Goal: Task Accomplishment & Management: Complete application form

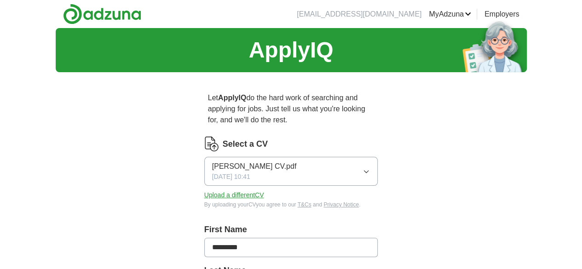
click at [291, 158] on button "[PERSON_NAME] CV.pdf [DATE] 10:41" at bounding box center [291, 171] width 174 height 29
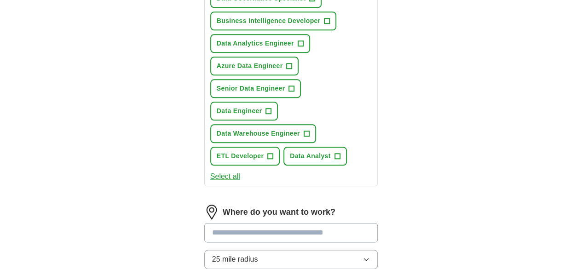
scroll to position [552, 0]
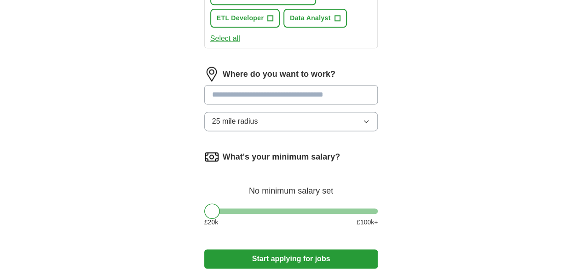
click at [252, 149] on div "What's your minimum salary? No minimum salary set £ 20 k £ 100 k+" at bounding box center [291, 191] width 174 height 85
drag, startPoint x: 194, startPoint y: 133, endPoint x: 252, endPoint y: 130, distance: 58.0
click at [263, 203] on div at bounding box center [271, 211] width 16 height 16
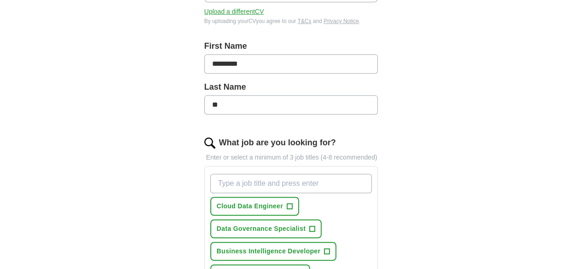
scroll to position [275, 0]
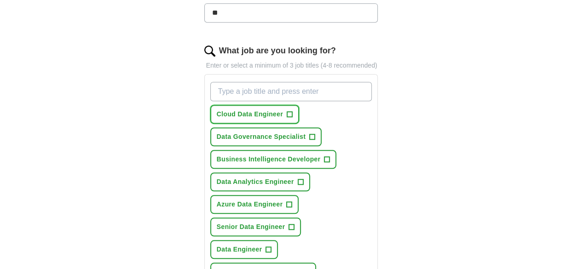
click at [249, 109] on span "Cloud Data Engineer" at bounding box center [250, 114] width 66 height 10
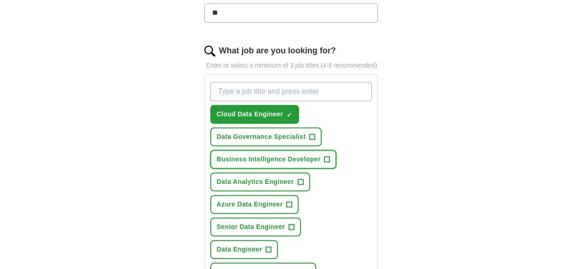
click at [245, 154] on span "Business Intelligence Developer" at bounding box center [269, 159] width 104 height 10
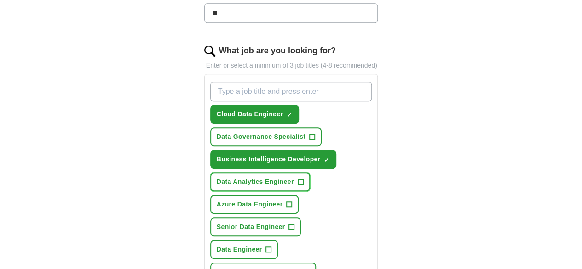
click at [242, 177] on span "Data Analytics Engineer" at bounding box center [255, 182] width 77 height 10
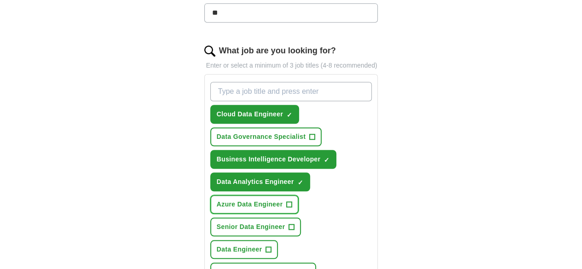
click at [283, 200] on span "Azure Data Engineer" at bounding box center [250, 205] width 66 height 10
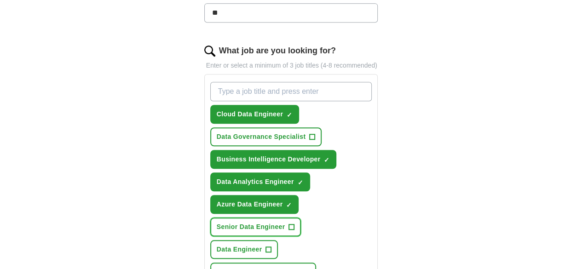
click at [242, 222] on span "Senior Data Engineer" at bounding box center [251, 227] width 69 height 10
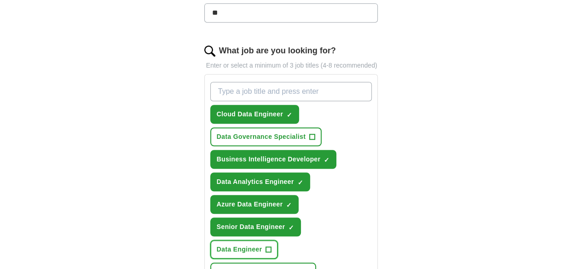
click at [262, 245] on span "Data Engineer" at bounding box center [240, 250] width 46 height 10
click at [325, 201] on div "Cloud Data Engineer ✓ × Data Governance Specialist + Business Intelligence Deve…" at bounding box center [291, 192] width 166 height 229
click at [241, 263] on button "Data Warehouse Engineer +" at bounding box center [263, 272] width 106 height 19
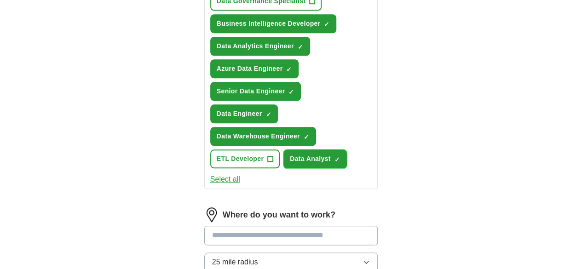
scroll to position [413, 0]
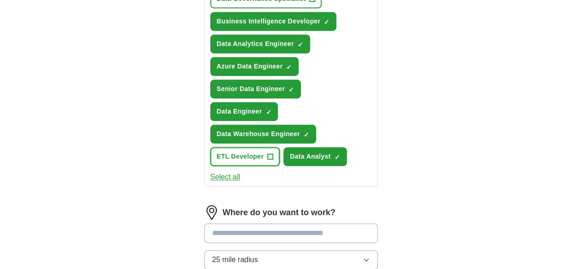
click at [263, 152] on span "ETL Developer" at bounding box center [240, 157] width 47 height 10
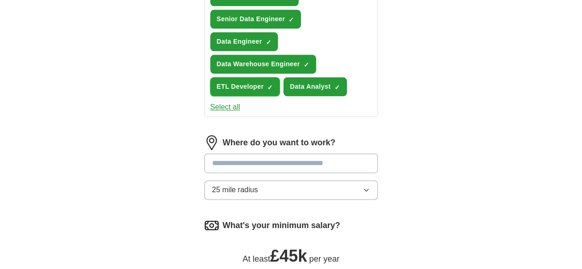
scroll to position [505, 0]
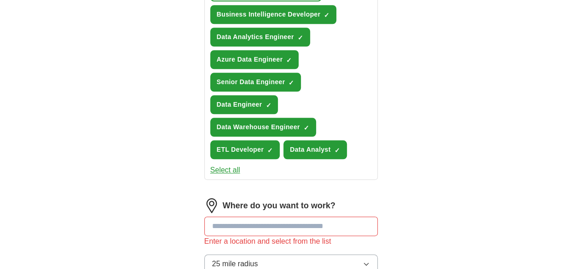
scroll to position [413, 0]
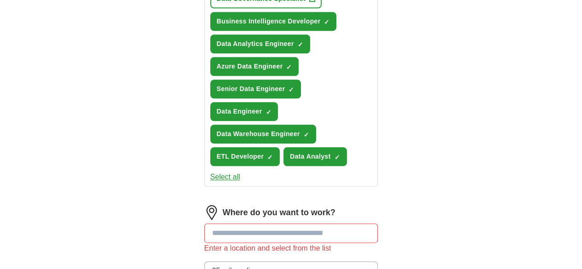
click at [219, 223] on input at bounding box center [291, 232] width 174 height 19
click at [262, 261] on button "25 mile radius" at bounding box center [291, 270] width 174 height 19
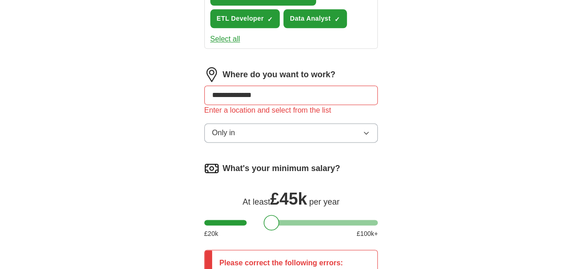
scroll to position [643, 0]
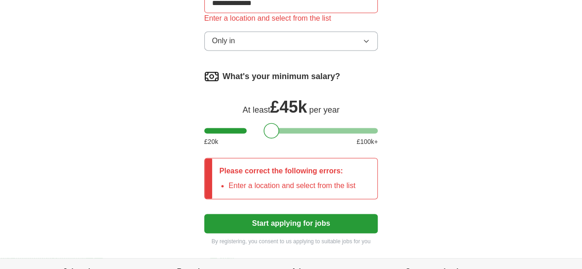
click at [277, 214] on button "Start applying for jobs" at bounding box center [291, 223] width 174 height 19
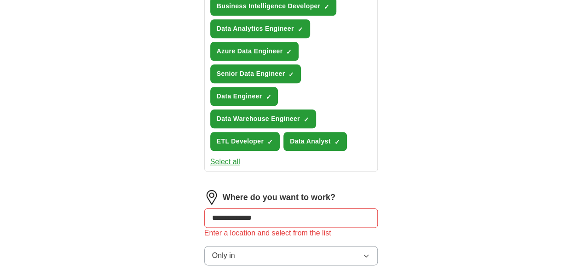
scroll to position [413, 0]
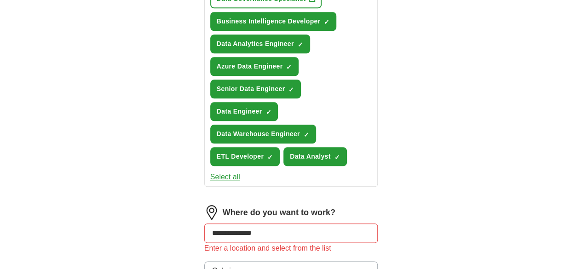
click at [296, 223] on input "**********" at bounding box center [291, 232] width 174 height 19
type input "*"
type input "***"
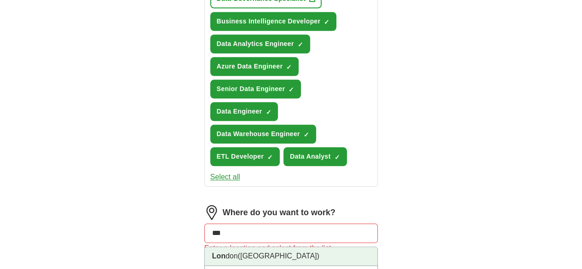
click at [220, 247] on li "Lon don ([GEOGRAPHIC_DATA])" at bounding box center [291, 256] width 173 height 19
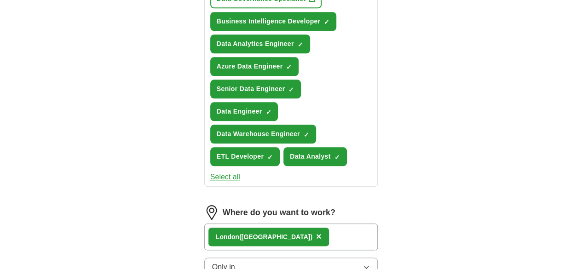
click at [246, 257] on button "Only in" at bounding box center [291, 266] width 174 height 19
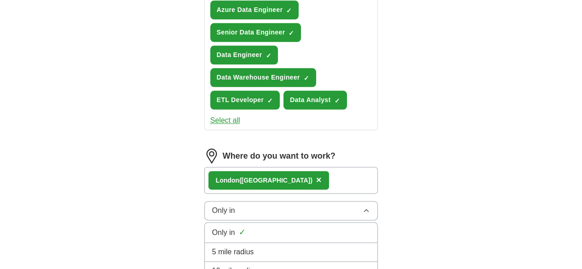
scroll to position [505, 0]
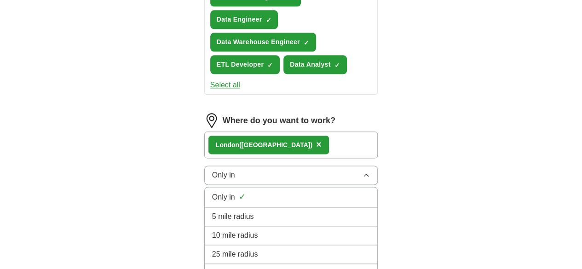
click at [265, 264] on li "50 mile radius" at bounding box center [291, 273] width 173 height 19
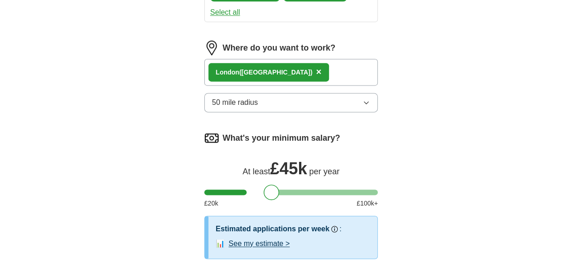
scroll to position [597, 0]
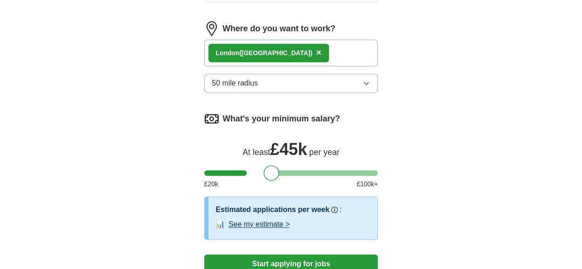
click at [295, 254] on button "Start applying for jobs" at bounding box center [291, 263] width 174 height 19
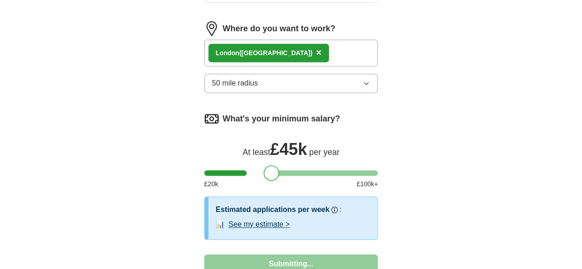
select select "**"
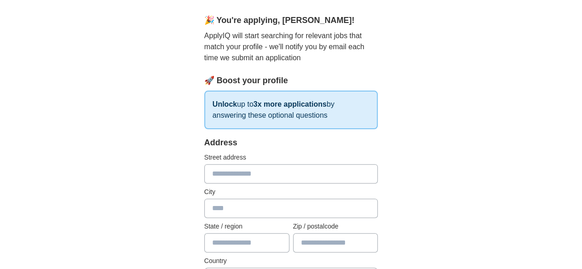
scroll to position [138, 0]
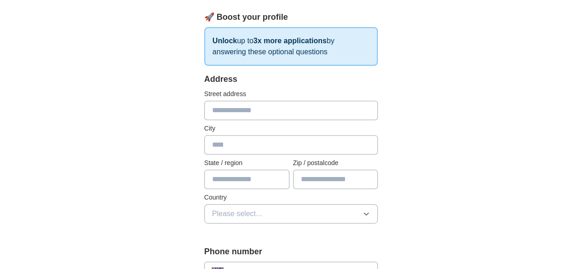
click at [229, 105] on input "text" at bounding box center [291, 110] width 174 height 19
type input "**********"
type input "******"
type input "**********"
type input "*******"
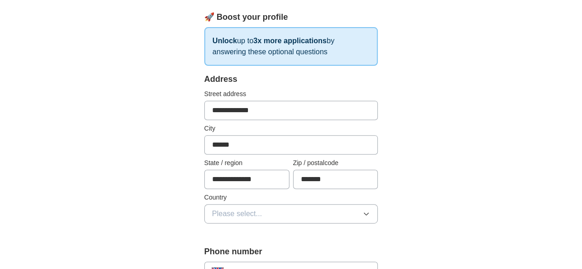
click at [212, 215] on span "Please select..." at bounding box center [237, 213] width 50 height 11
click at [212, 227] on li "[GEOGRAPHIC_DATA]" at bounding box center [291, 235] width 173 height 19
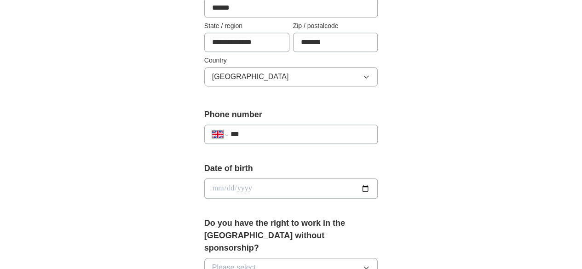
scroll to position [276, 0]
click at [232, 128] on input "***" at bounding box center [300, 133] width 140 height 11
type input "**********"
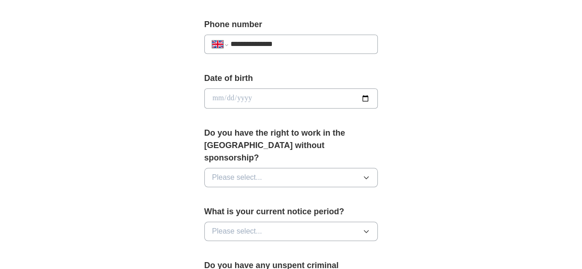
scroll to position [368, 0]
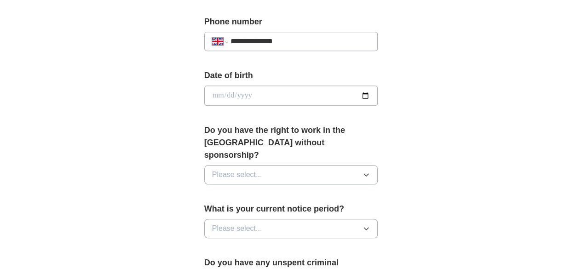
click at [249, 165] on button "Please select..." at bounding box center [291, 174] width 174 height 19
click at [253, 190] on div "Yes" at bounding box center [291, 195] width 158 height 11
click at [271, 219] on button "Please select..." at bounding box center [291, 228] width 174 height 19
click at [212, 244] on div "None" at bounding box center [291, 249] width 158 height 11
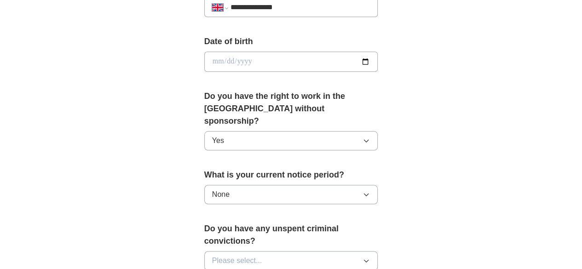
scroll to position [460, 0]
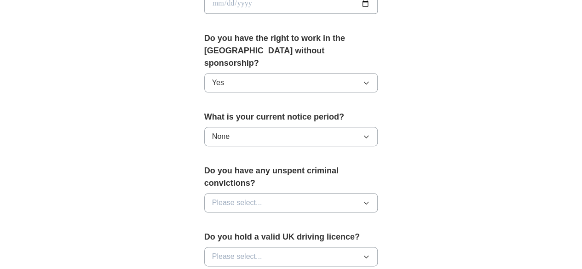
click at [255, 127] on button "None" at bounding box center [291, 136] width 174 height 19
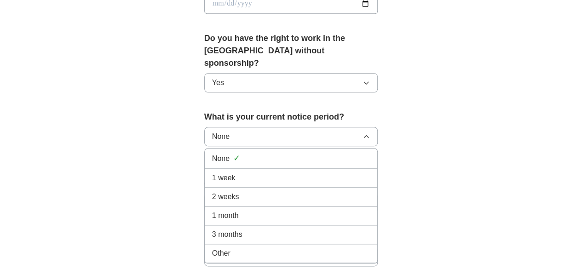
click at [173, 148] on div "**********" at bounding box center [290, 24] width 235 height 809
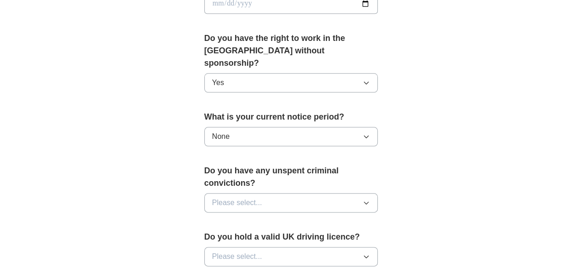
click at [212, 197] on span "Please select..." at bounding box center [237, 202] width 50 height 11
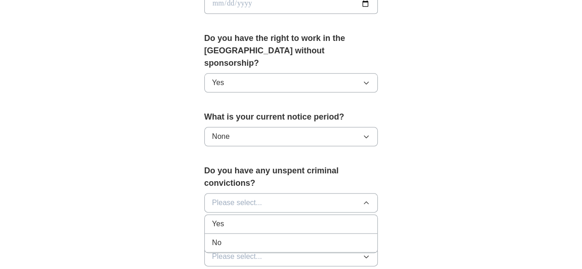
click at [212, 237] on div "No" at bounding box center [291, 242] width 158 height 11
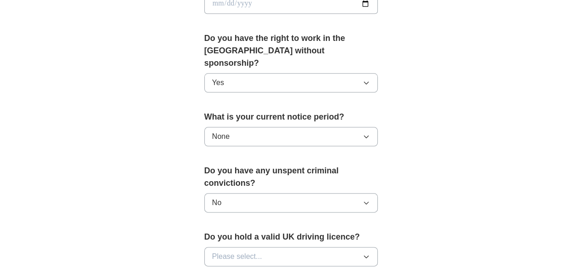
click at [221, 251] on span "Please select..." at bounding box center [237, 256] width 50 height 11
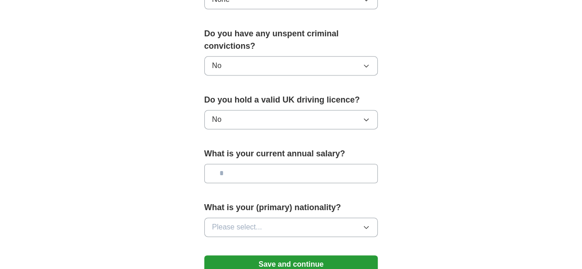
scroll to position [598, 0]
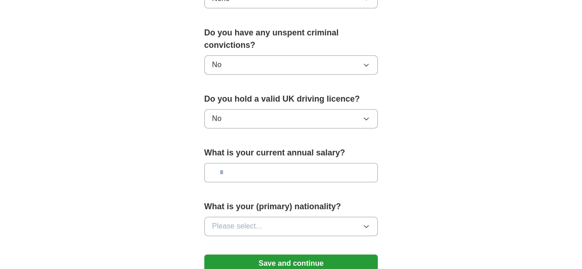
click at [255, 163] on input "text" at bounding box center [291, 172] width 174 height 19
click at [256, 217] on button "Please select..." at bounding box center [291, 226] width 174 height 19
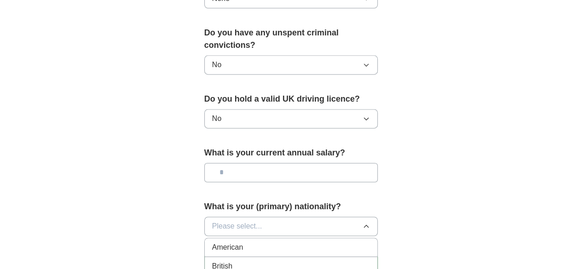
click at [262, 163] on input "text" at bounding box center [291, 172] width 174 height 19
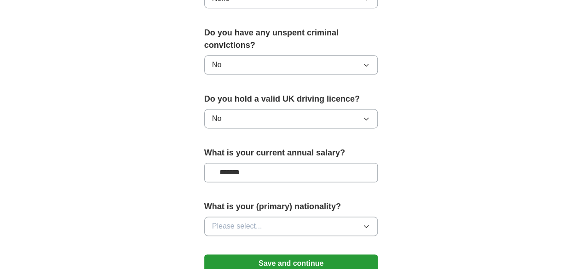
type input "*******"
click at [234, 221] on span "Please select..." at bounding box center [237, 226] width 50 height 11
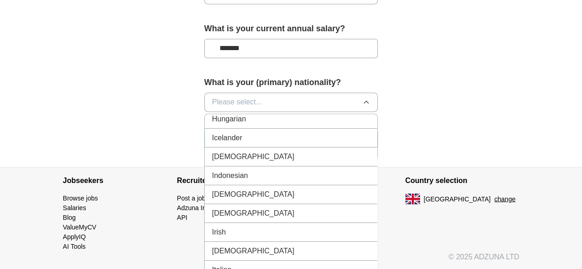
scroll to position [1471, 0]
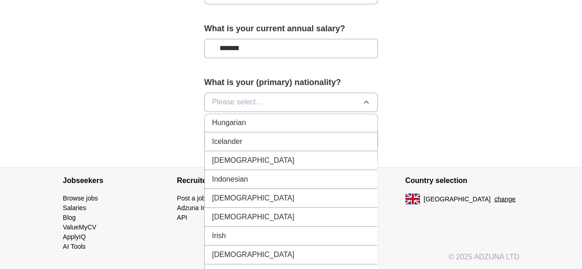
click at [231, 154] on div "[DEMOGRAPHIC_DATA]" at bounding box center [291, 159] width 158 height 11
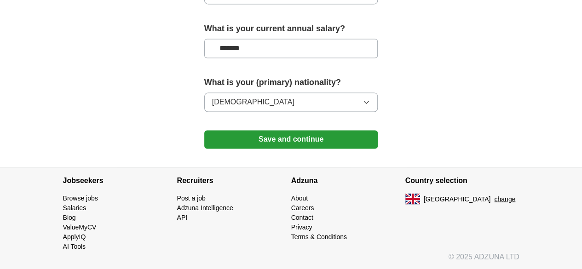
scroll to position [693, 0]
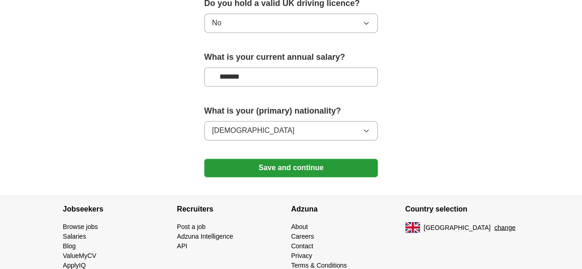
click at [293, 159] on button "Save and continue" at bounding box center [291, 168] width 174 height 18
